Goal: Entertainment & Leisure: Consume media (video, audio)

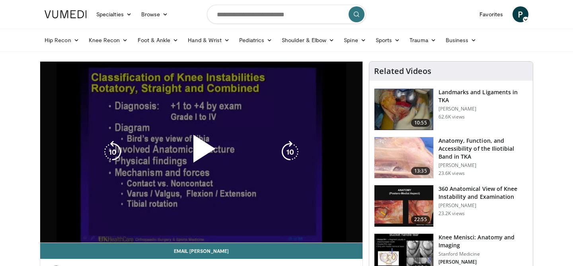
click at [242, 89] on div "10 seconds Tap to unmute" at bounding box center [201, 152] width 323 height 181
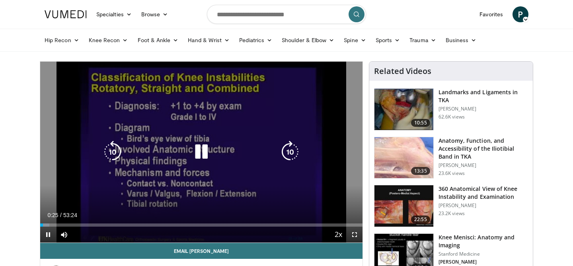
click at [202, 156] on icon "Video Player" at bounding box center [201, 152] width 22 height 22
